Goal: Download file/media

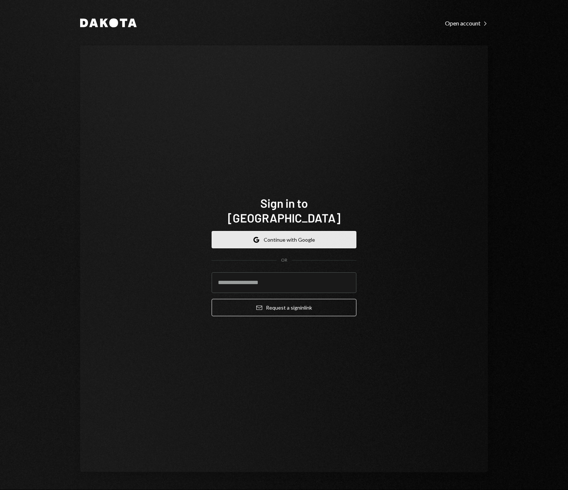
click at [291, 231] on button "Google Continue with Google" at bounding box center [284, 239] width 145 height 17
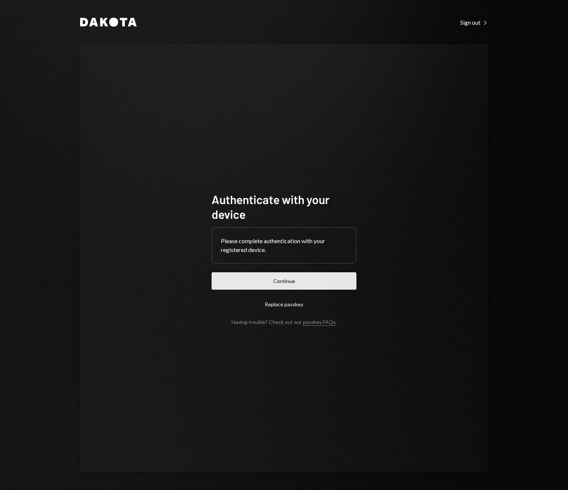
click at [304, 274] on button "Continue" at bounding box center [284, 281] width 145 height 17
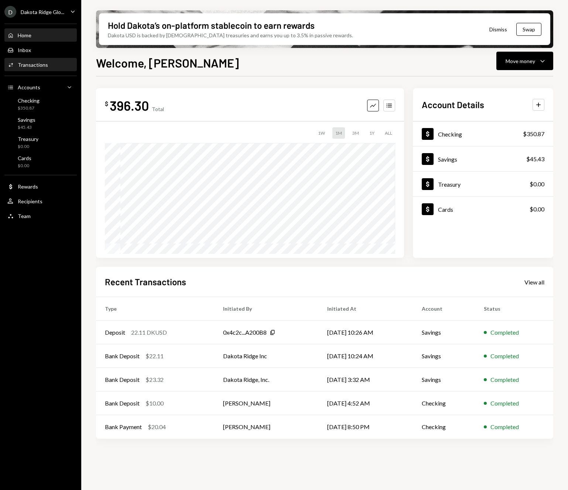
click at [41, 64] on div "Transactions" at bounding box center [33, 65] width 30 height 6
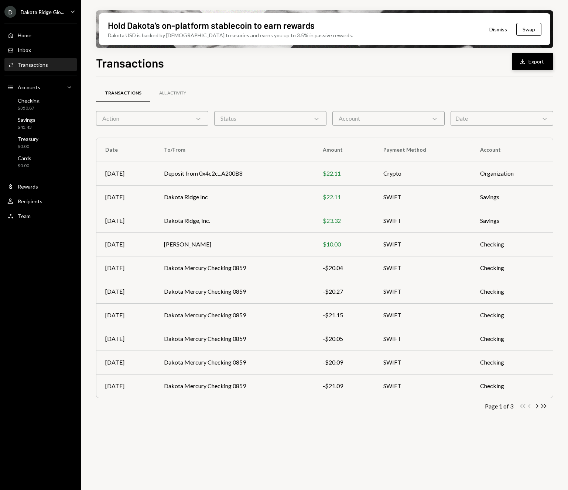
click at [540, 64] on button "Download Export" at bounding box center [532, 61] width 41 height 17
click at [74, 11] on icon "Main" at bounding box center [73, 11] width 4 height 2
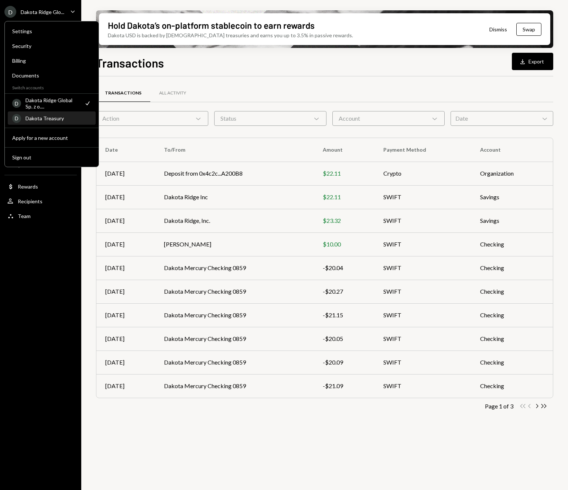
click at [62, 116] on div "Dakota Treasury" at bounding box center [58, 118] width 66 height 6
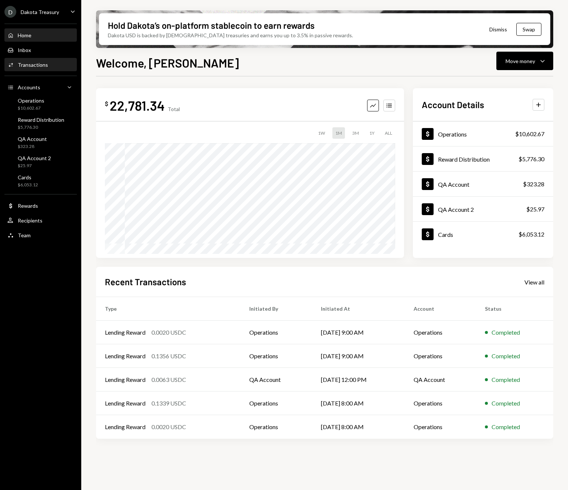
click at [44, 62] on div "Transactions" at bounding box center [33, 65] width 30 height 6
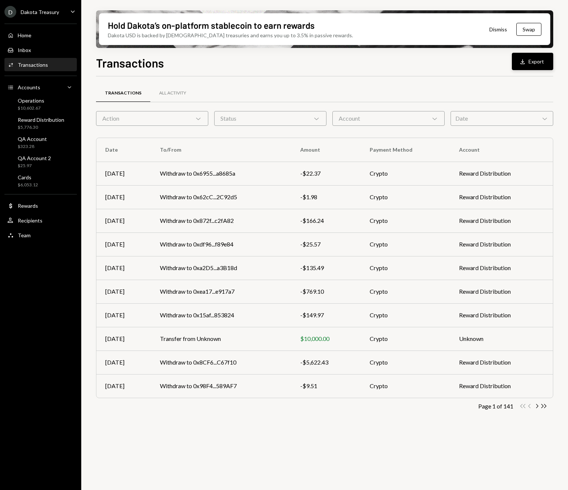
click at [524, 59] on icon "Download" at bounding box center [522, 61] width 7 height 7
click at [298, 76] on div at bounding box center [324, 76] width 457 height 0
click at [136, 78] on div "Transactions All Activity Action Chevron Down Status Chevron Down Account Chevr…" at bounding box center [324, 252] width 457 height 353
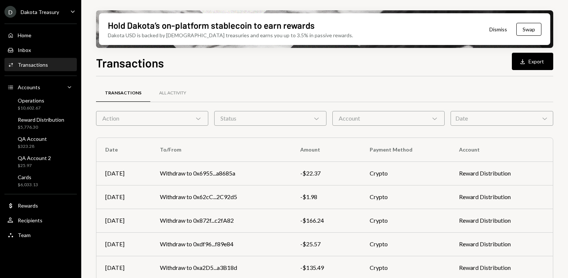
click at [463, 115] on div "Date Chevron Down" at bounding box center [501, 118] width 103 height 15
click at [490, 88] on div "Transactions All Activity" at bounding box center [324, 93] width 457 height 19
click at [525, 65] on icon "Download" at bounding box center [522, 61] width 7 height 7
click at [288, 69] on div "Transactions Download Export" at bounding box center [324, 62] width 457 height 16
click at [465, 65] on div "Transactions Download Export" at bounding box center [324, 62] width 457 height 16
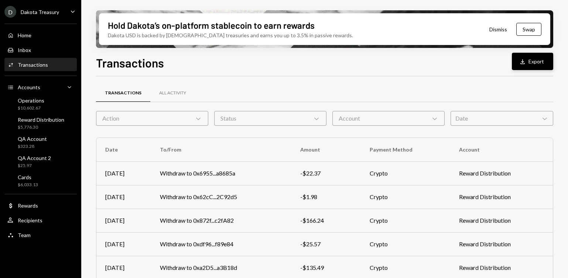
click at [66, 9] on div "D Dakota Treasury Caret Down" at bounding box center [40, 12] width 81 height 12
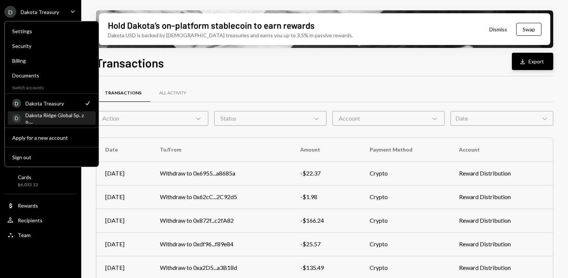
click at [55, 119] on div "Dakota Ridge Global Sp. z o...." at bounding box center [58, 118] width 66 height 13
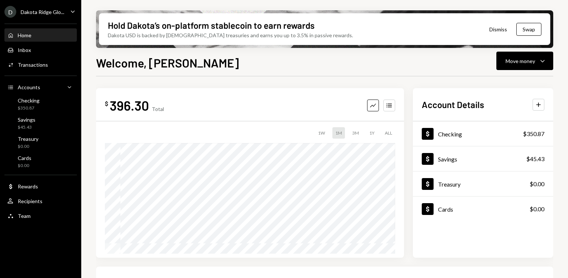
click at [457, 61] on div "Welcome, Justin Move money Caret Down" at bounding box center [324, 62] width 457 height 16
click at [44, 66] on div "Transactions" at bounding box center [33, 65] width 30 height 6
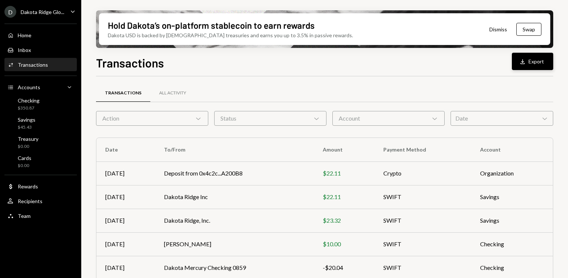
click at [521, 64] on icon "Download" at bounding box center [522, 61] width 7 height 7
click at [51, 16] on div "D Dakota Ridge Glo..." at bounding box center [34, 12] width 60 height 12
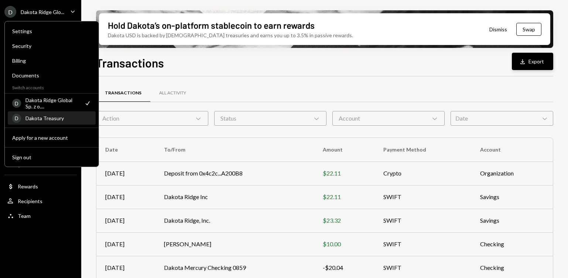
click at [58, 123] on div "D Dakota Treasury" at bounding box center [51, 118] width 79 height 13
